Goal: Transaction & Acquisition: Purchase product/service

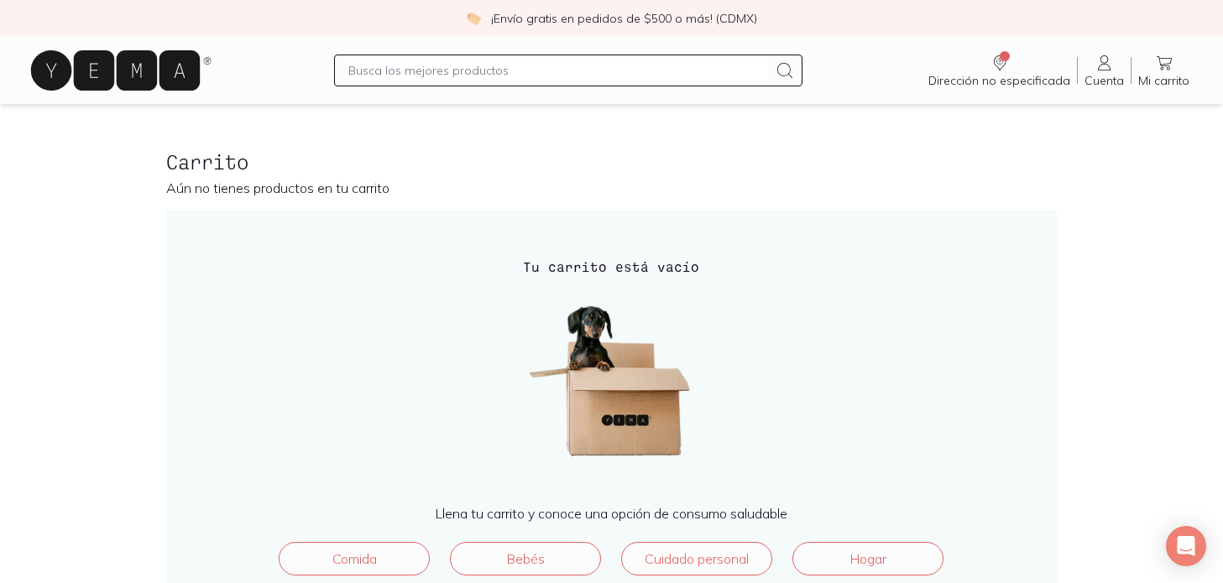
click at [1101, 78] on span "Cuenta" at bounding box center [1104, 80] width 39 height 15
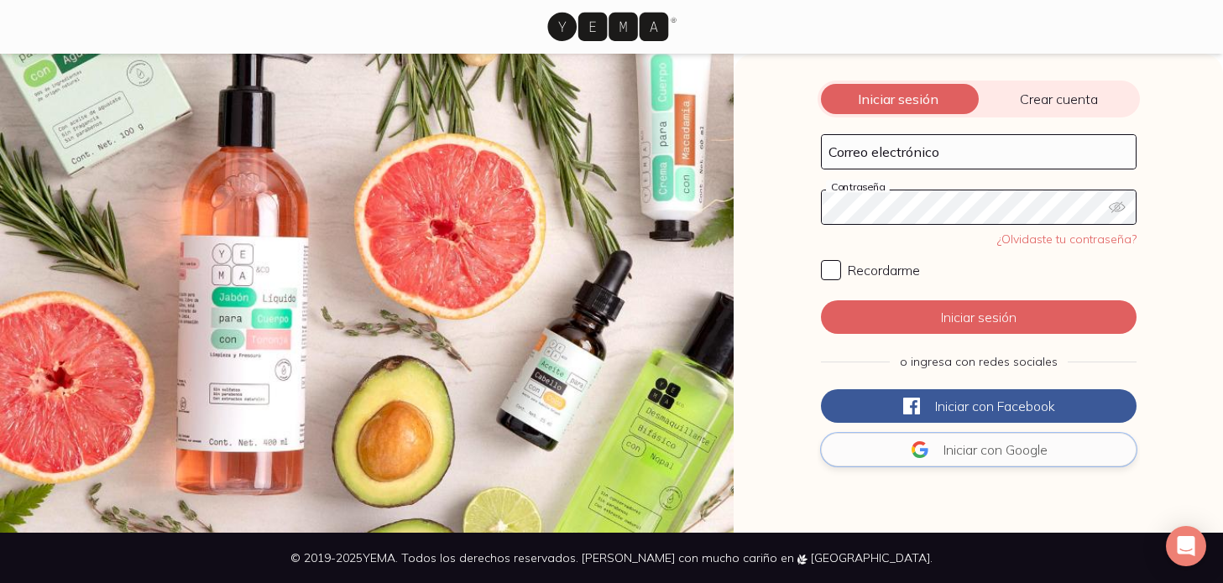
click at [920, 441] on icon at bounding box center [920, 450] width 20 height 20
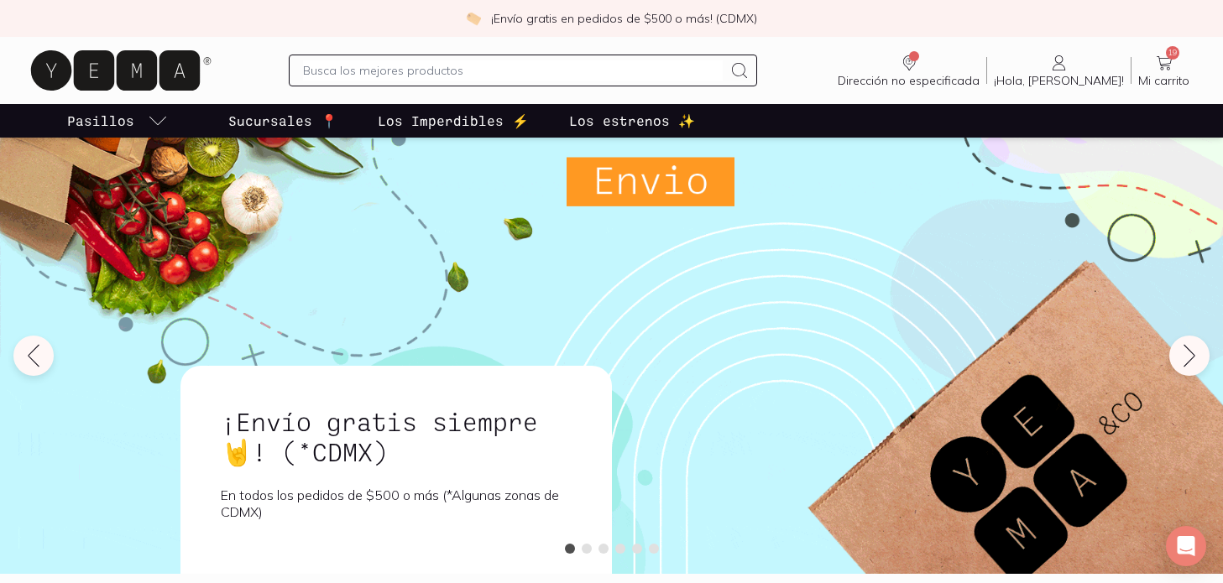
click at [1165, 76] on span "Mi carrito" at bounding box center [1163, 80] width 51 height 15
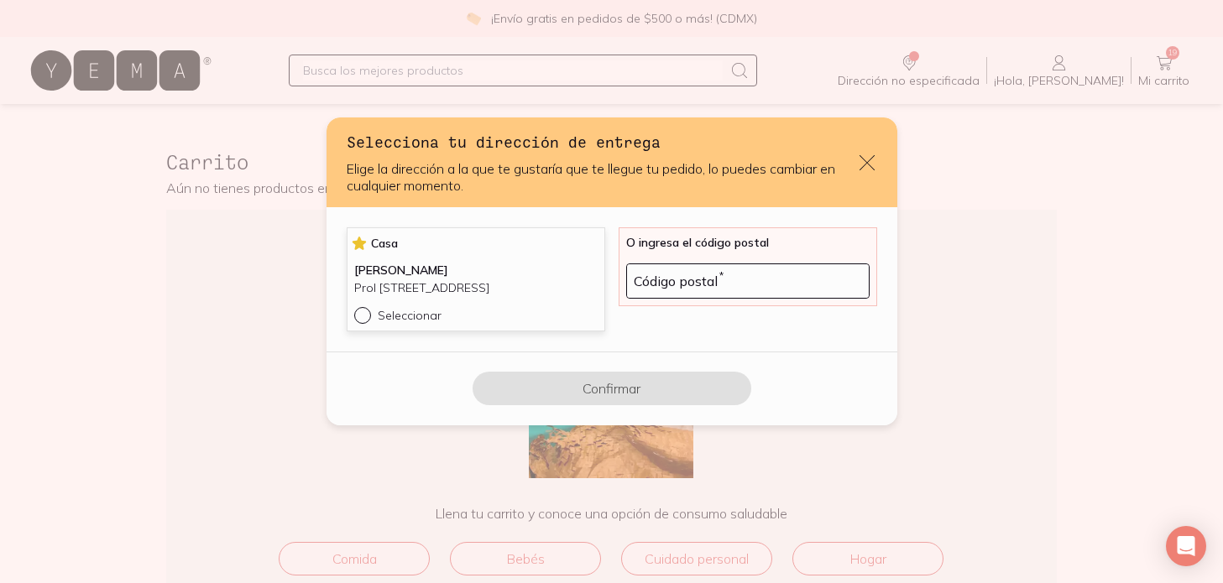
click at [371, 324] on div "default" at bounding box center [366, 315] width 24 height 17
click at [368, 321] on input "Seleccionar" at bounding box center [360, 313] width 13 height 13
radio input "true"
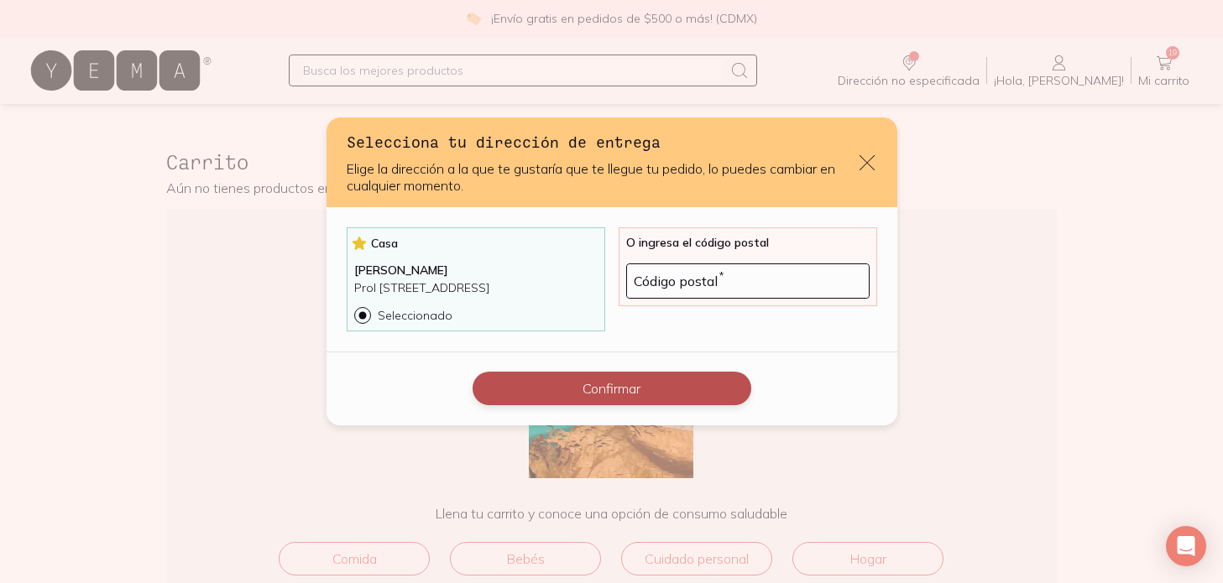
click at [615, 403] on button "Confirmar" at bounding box center [612, 389] width 279 height 34
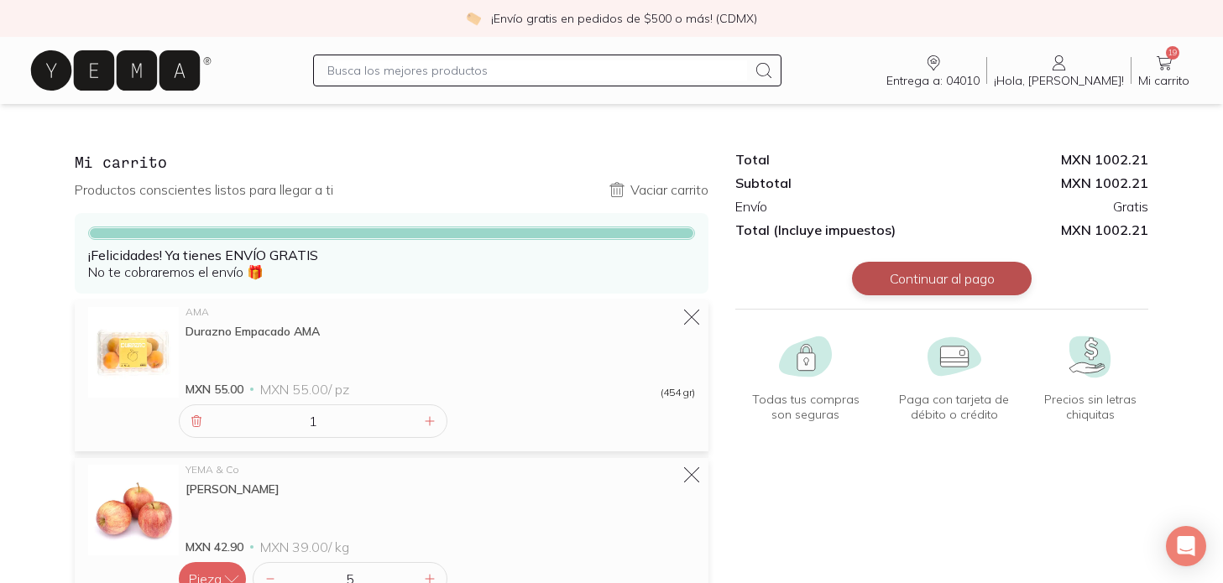
click at [924, 283] on button "Continuar al pago" at bounding box center [942, 279] width 180 height 34
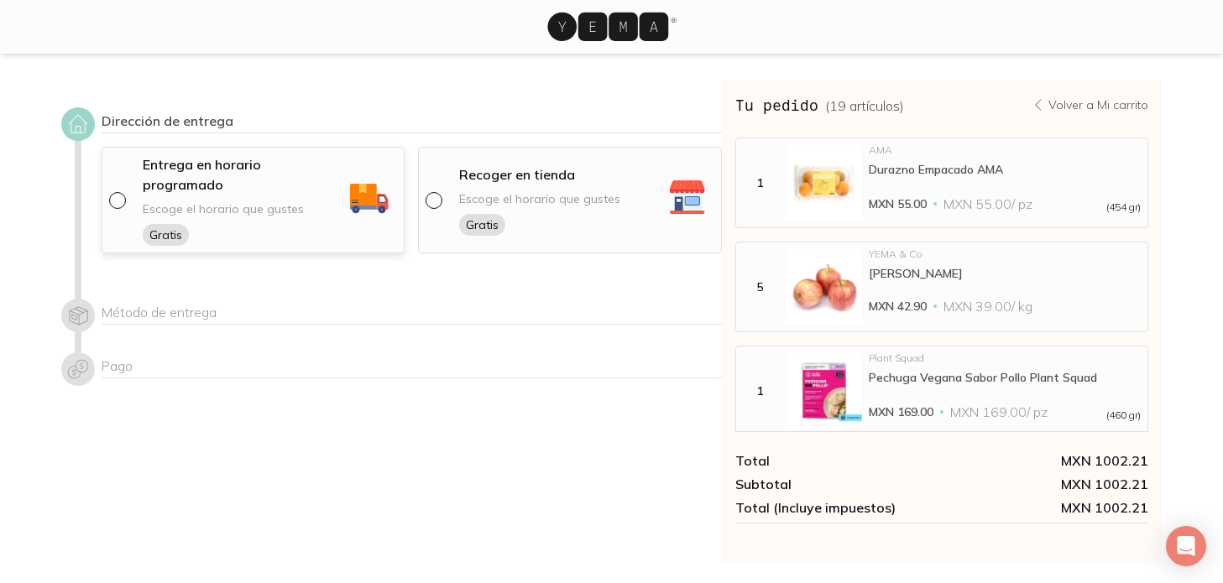
click at [192, 201] on span "Escoge el horario que gustes" at bounding box center [223, 209] width 161 height 16
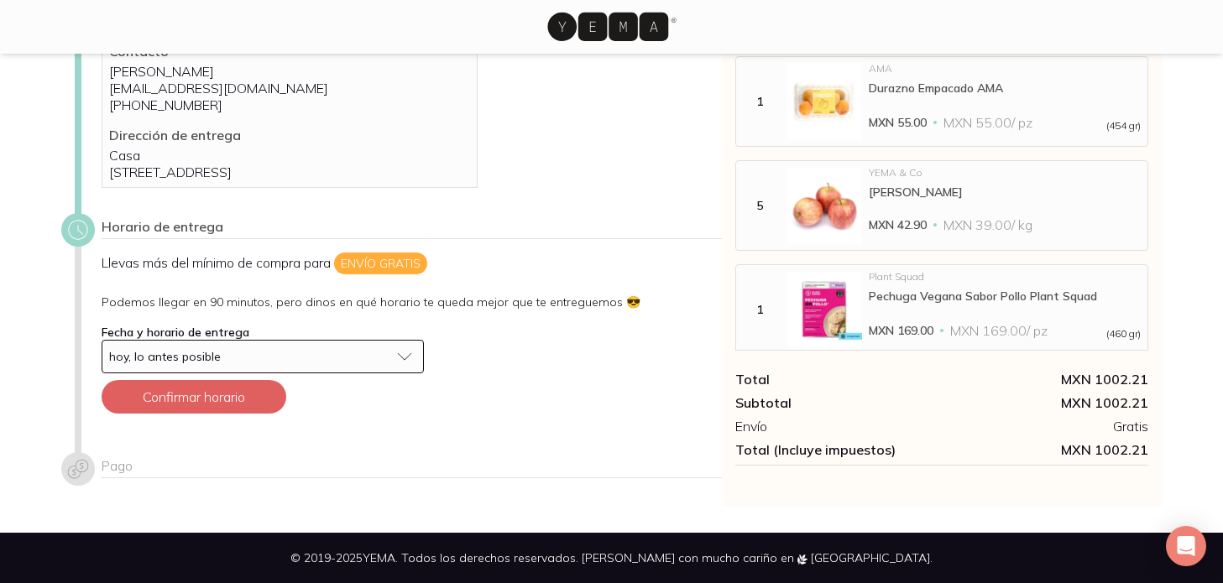
scroll to position [128, 0]
click at [285, 355] on div "hoy, lo antes posible" at bounding box center [249, 356] width 280 height 15
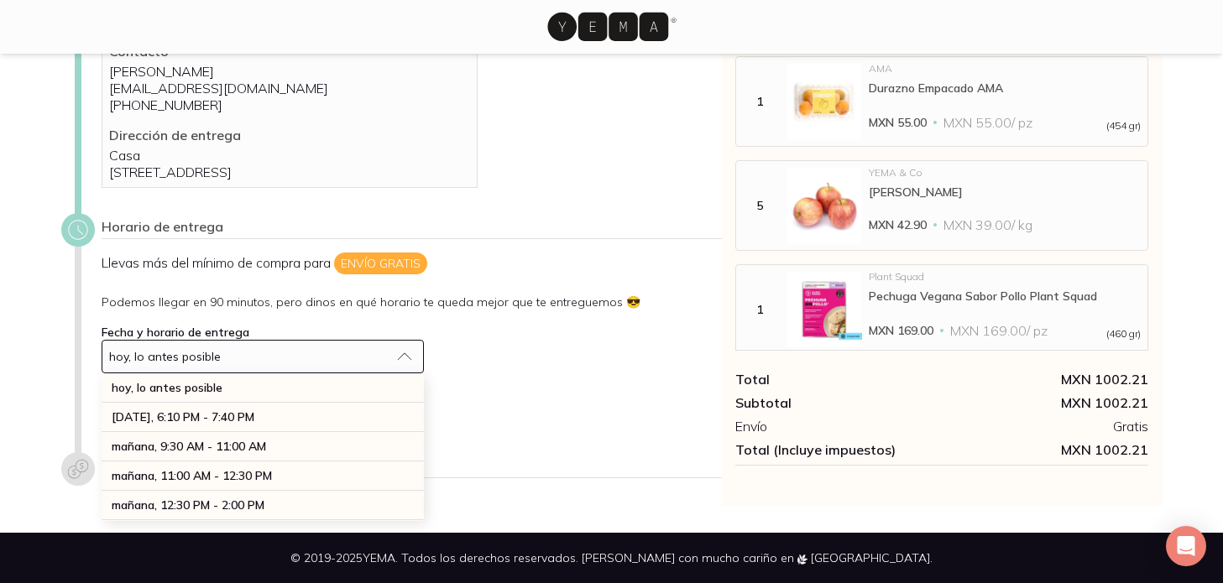
click at [285, 355] on div "hoy, lo antes posible" at bounding box center [249, 356] width 280 height 15
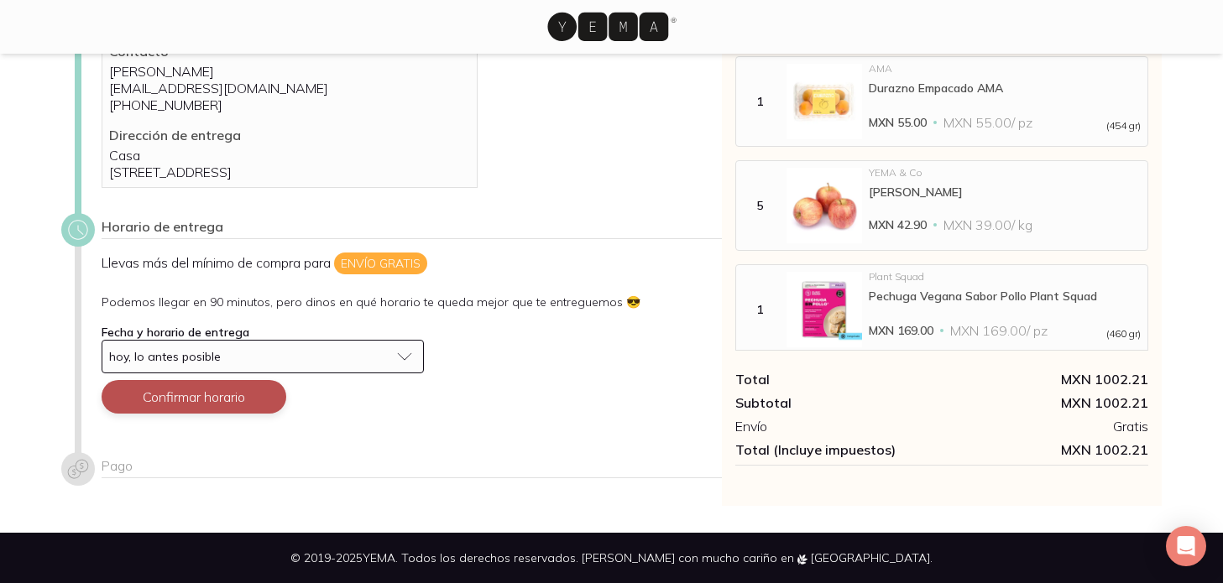
click at [233, 398] on button "Confirmar horario" at bounding box center [194, 397] width 185 height 34
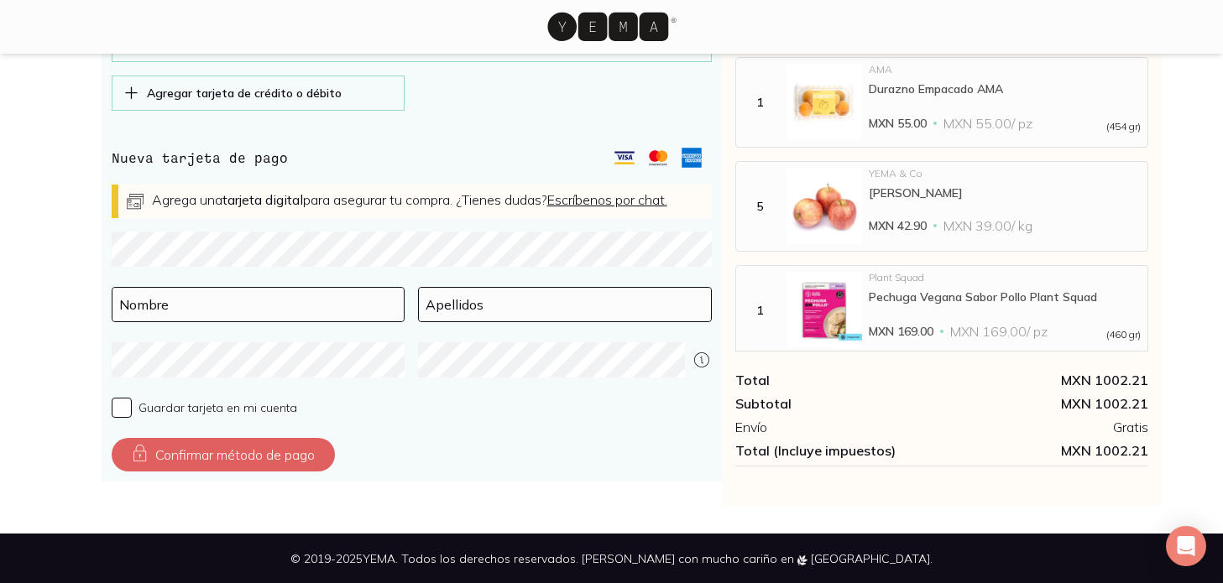
scroll to position [700, 0]
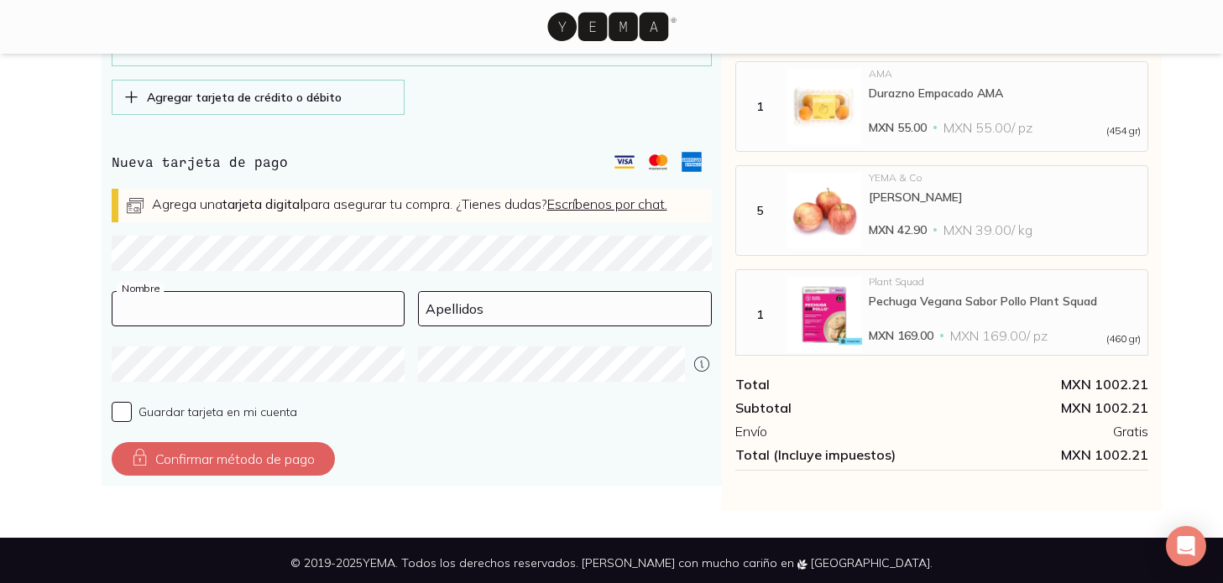
type input "[PERSON_NAME]"
click at [229, 420] on span "Guardar tarjeta en mi cuenta" at bounding box center [218, 412] width 159 height 15
click at [132, 422] on input "Guardar tarjeta en mi cuenta" at bounding box center [122, 412] width 20 height 20
checkbox input "true"
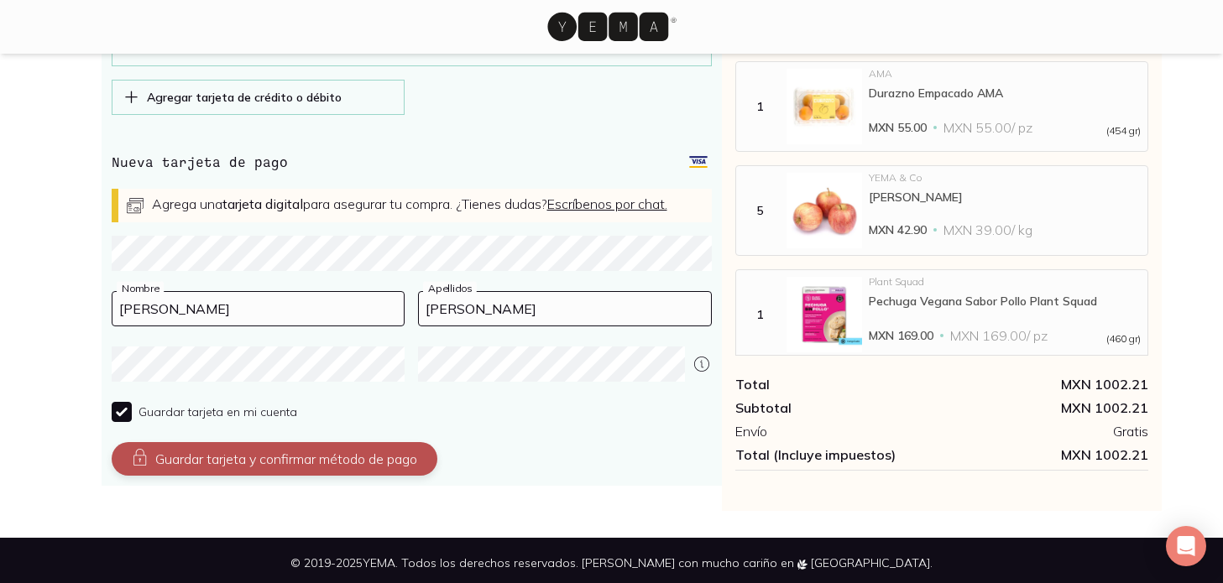
click at [373, 476] on button "Guardar tarjeta y confirmar método de pago" at bounding box center [275, 459] width 326 height 34
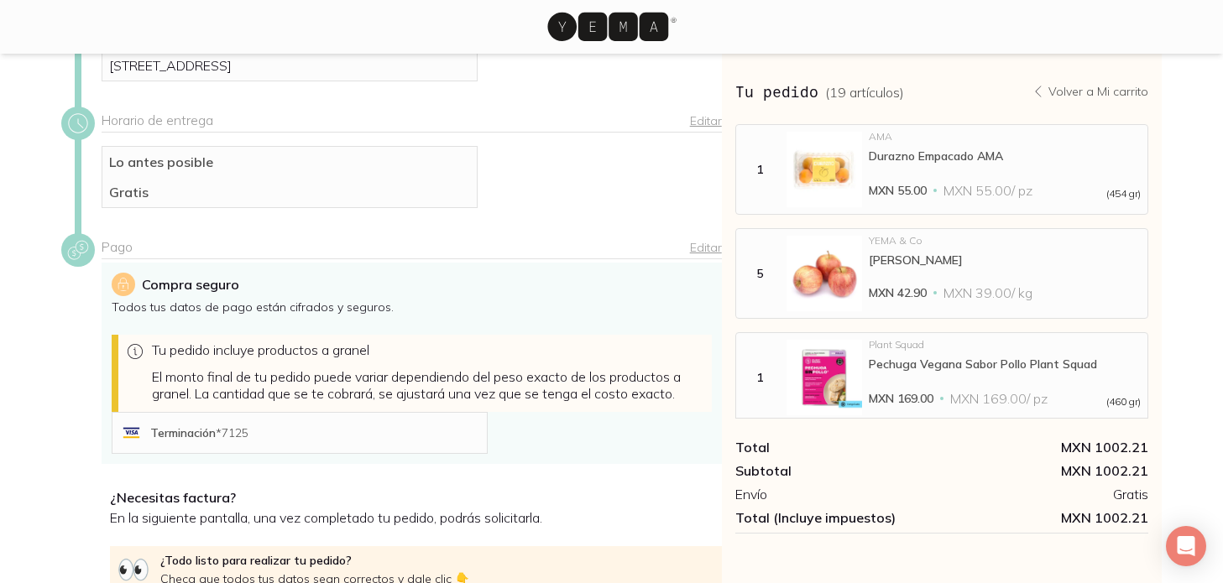
scroll to position [403, 0]
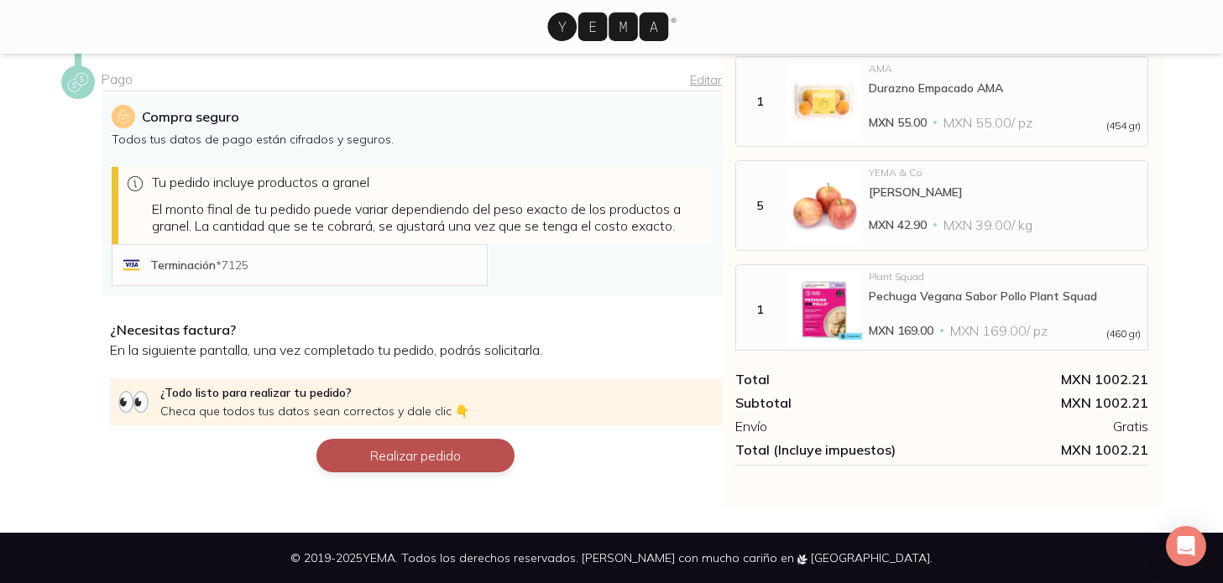
click at [501, 452] on button "Realizar pedido" at bounding box center [416, 456] width 198 height 34
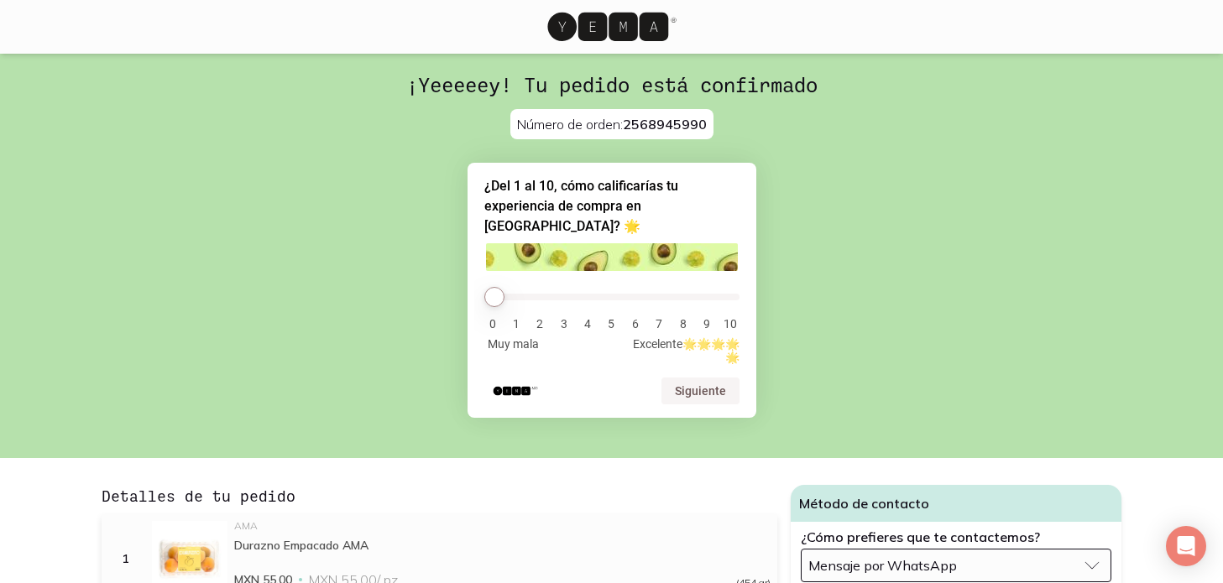
click at [608, 317] on li "5" at bounding box center [611, 323] width 17 height 13
click at [610, 317] on li "5" at bounding box center [611, 323] width 17 height 13
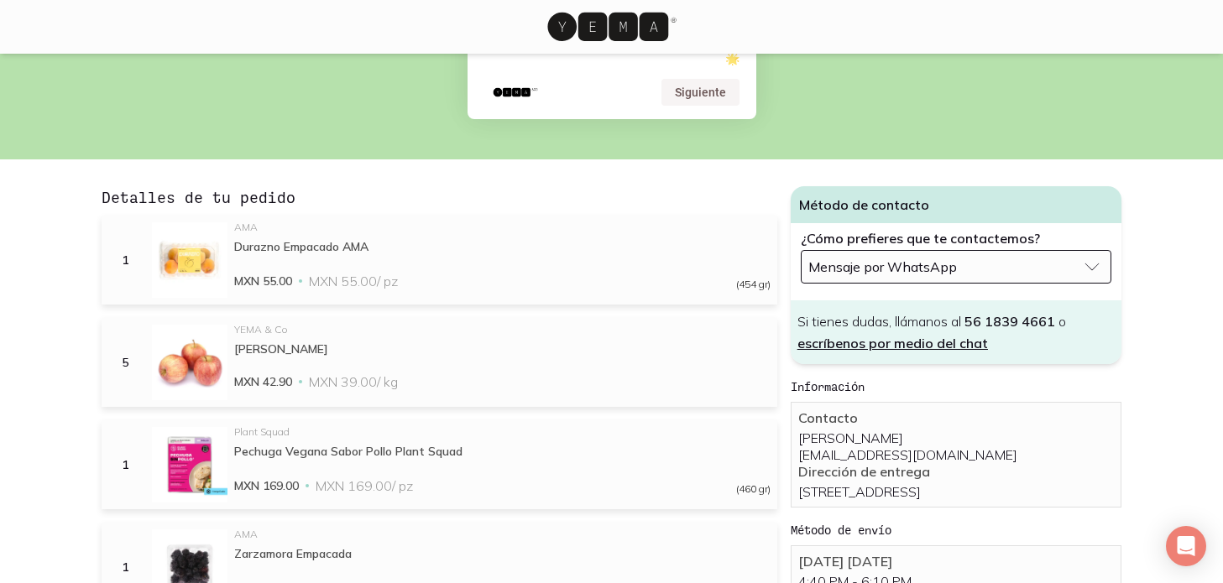
scroll to position [300, 0]
